Goal: Find specific page/section: Find specific page/section

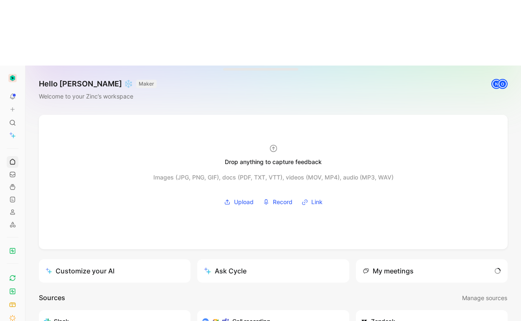
click at [14, 120] on icon at bounding box center [12, 123] width 7 height 7
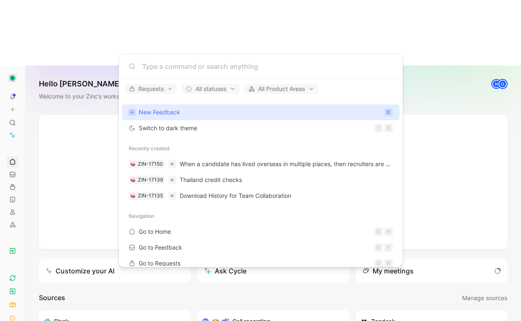
type input "S"
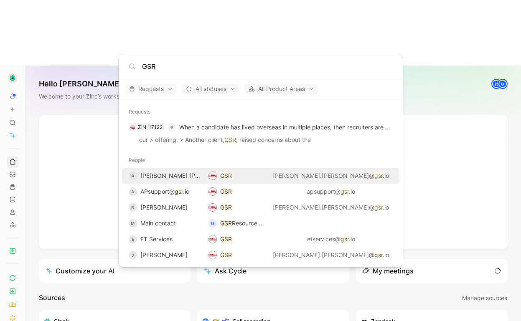
type input "GSR"
click at [186, 175] on div "A [PERSON_NAME] [PERSON_NAME]" at bounding box center [165, 176] width 73 height 10
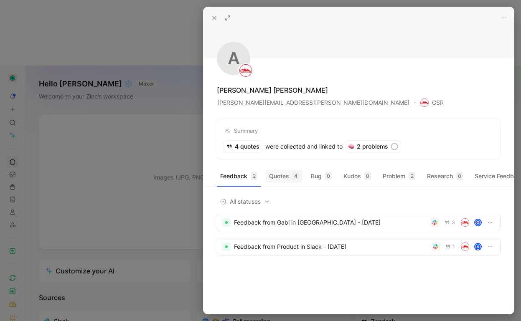
click at [293, 181] on button "Quotes 4" at bounding box center [284, 176] width 37 height 13
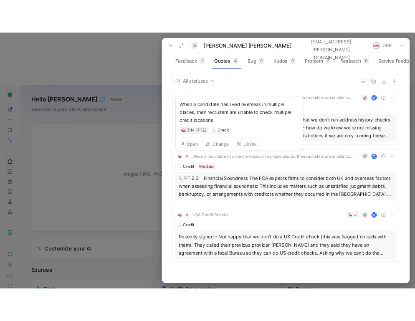
scroll to position [79, 0]
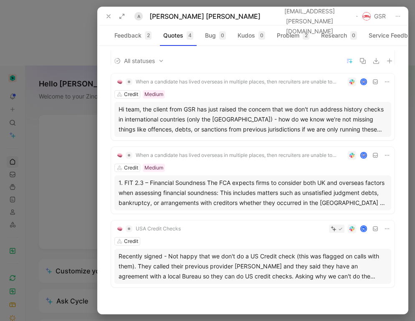
click at [41, 39] on div at bounding box center [207, 160] width 415 height 321
